Goal: Information Seeking & Learning: Find specific fact

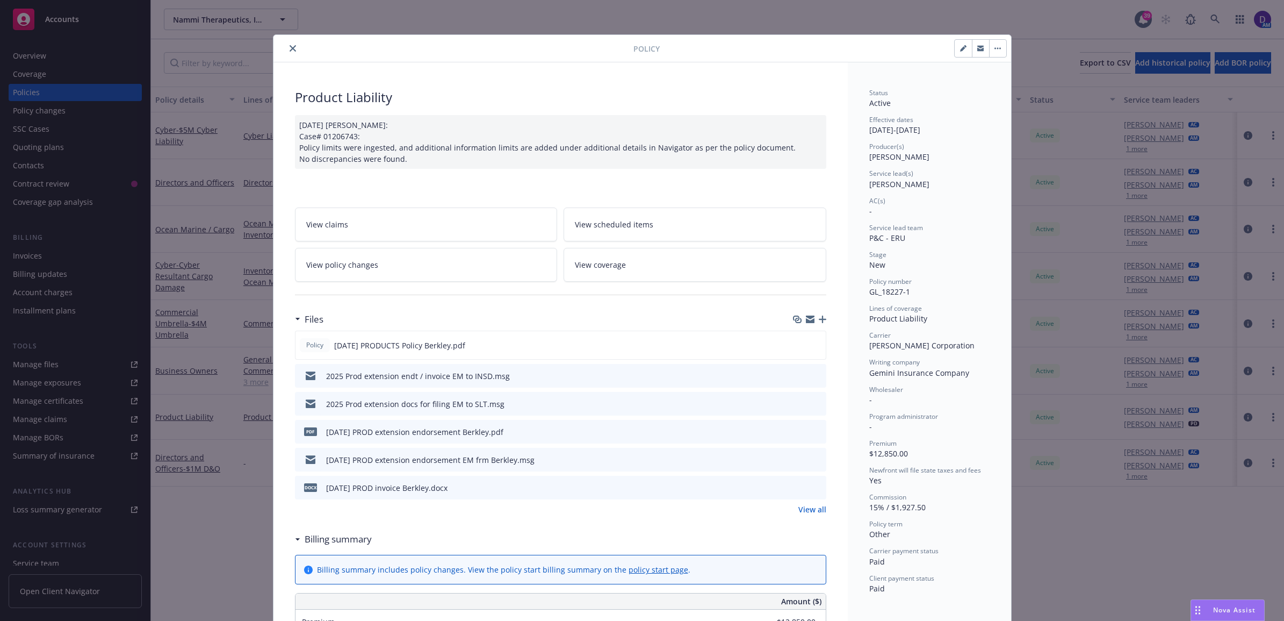
click at [286, 53] on button "close" at bounding box center [292, 48] width 13 height 13
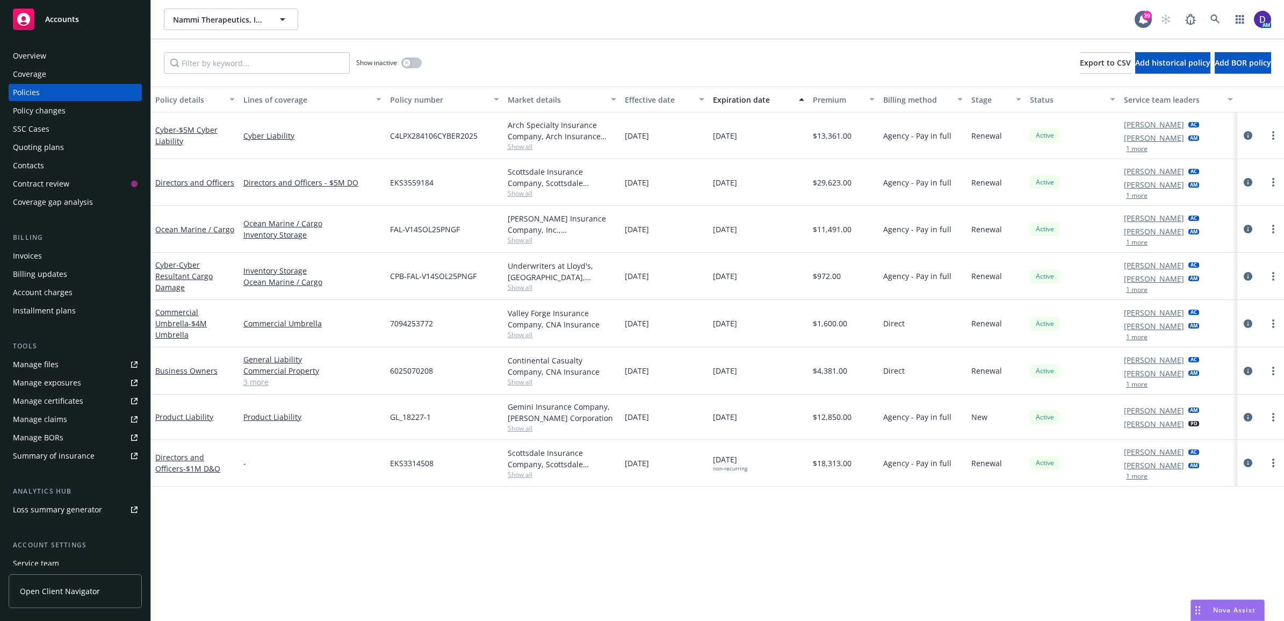
click at [33, 57] on div "Overview" at bounding box center [29, 55] width 33 height 17
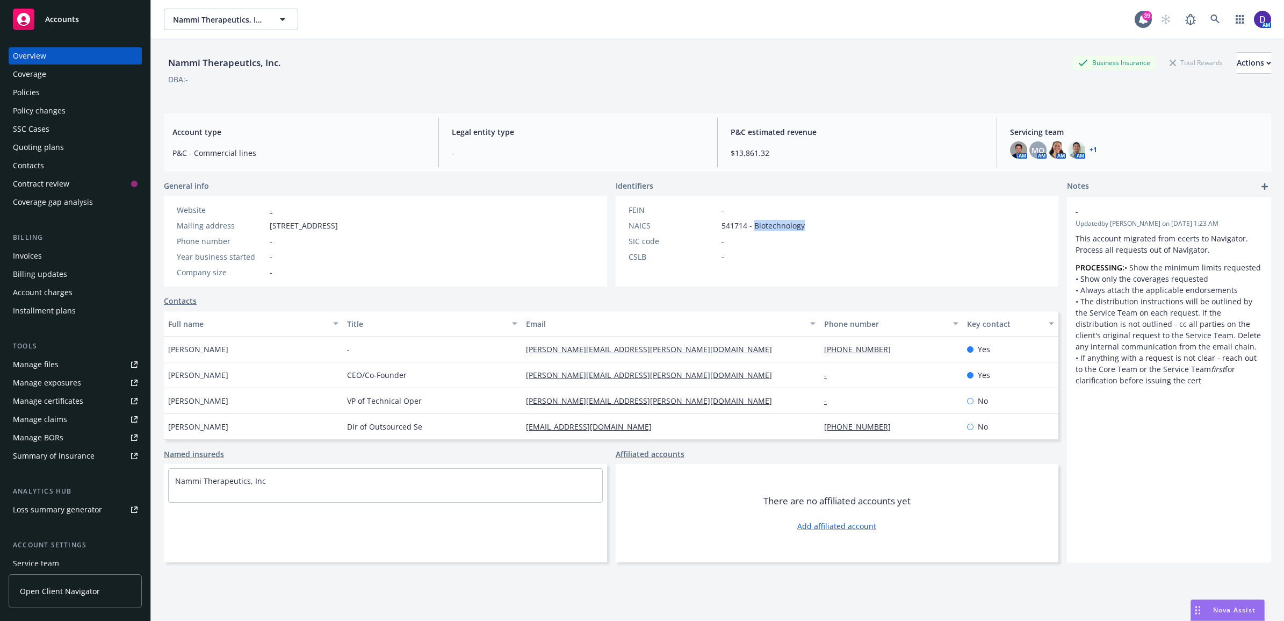
drag, startPoint x: 803, startPoint y: 220, endPoint x: 748, endPoint y: 229, distance: 56.1
click at [748, 229] on div "FEIN - NAICS 541714 - Biotechnology SIC code - CSLB -" at bounding box center [717, 241] width 202 height 91
copy span "Biotechnology"
